Goal: Transaction & Acquisition: Purchase product/service

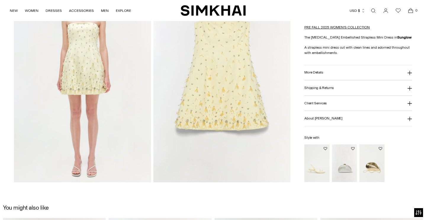
scroll to position [602, 0]
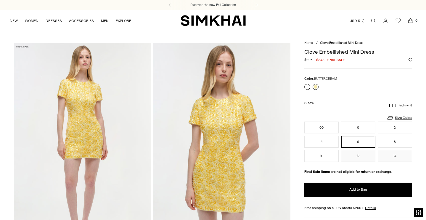
click at [316, 87] on link at bounding box center [315, 87] width 6 height 6
click at [361, 142] on button "6" at bounding box center [358, 141] width 34 height 12
